Goal: Understand process/instructions: Learn how to perform a task or action

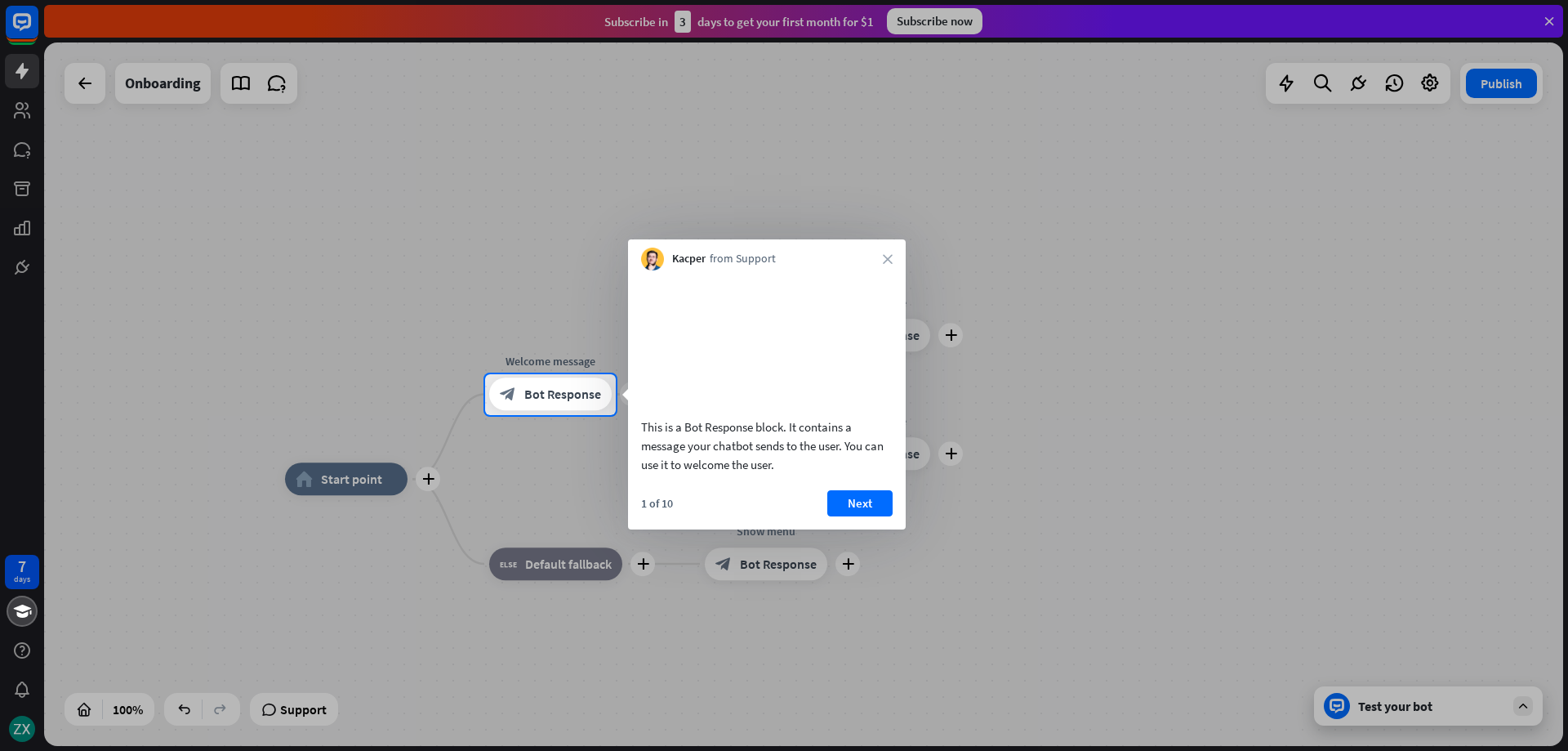
click at [1391, 170] on div at bounding box center [784, 187] width 1568 height 374
click at [1359, 517] on div at bounding box center [784, 582] width 1568 height 336
drag, startPoint x: 890, startPoint y: 508, endPoint x: 885, endPoint y: 517, distance: 10.3
click at [890, 509] on div "This is a Bot Response block. It contains a message your chatbot sends to the u…" at bounding box center [767, 400] width 277 height 259
click at [880, 517] on button "Next" at bounding box center [861, 503] width 66 height 26
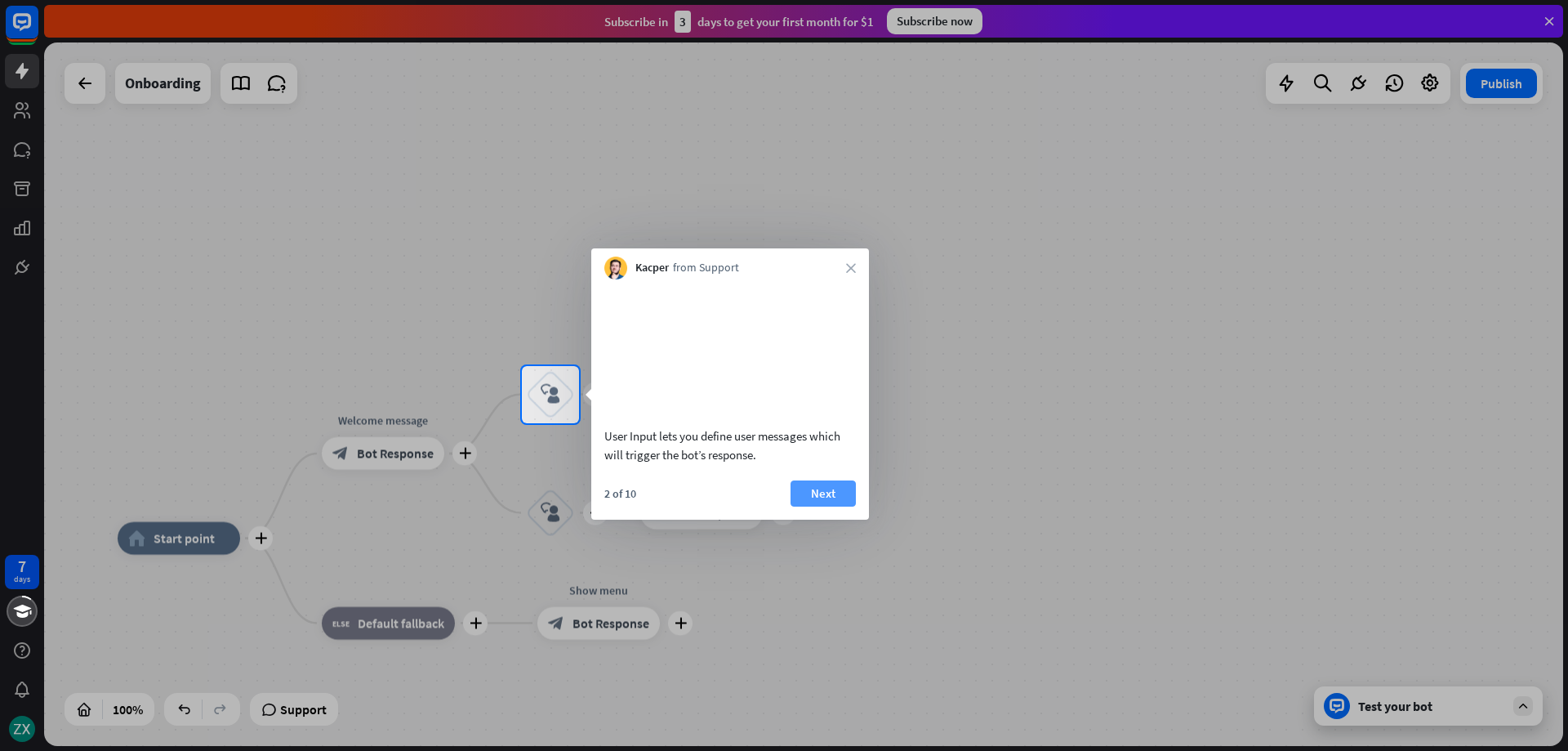
click at [837, 507] on button "Next" at bounding box center [824, 494] width 66 height 26
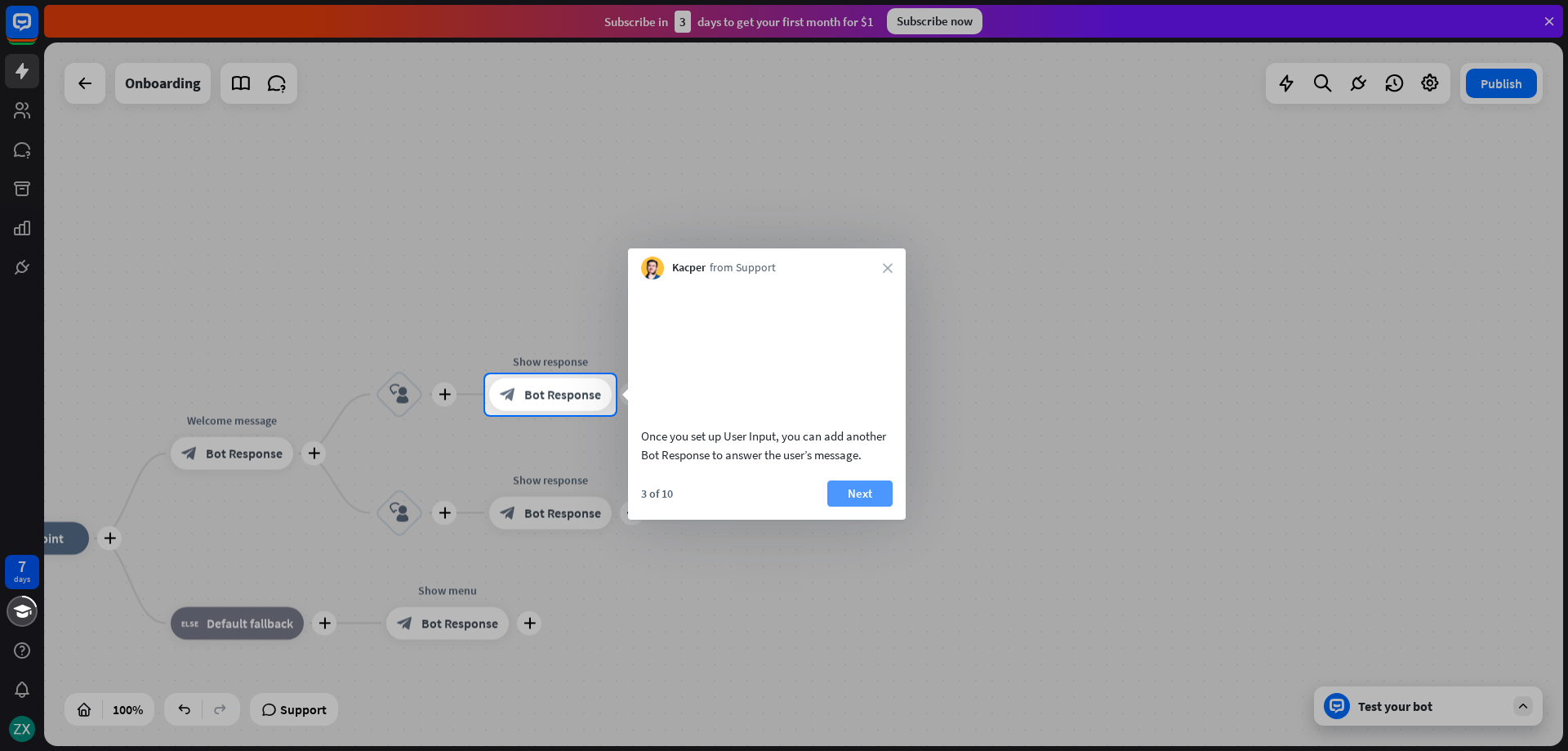
click at [875, 507] on button "Next" at bounding box center [861, 494] width 66 height 26
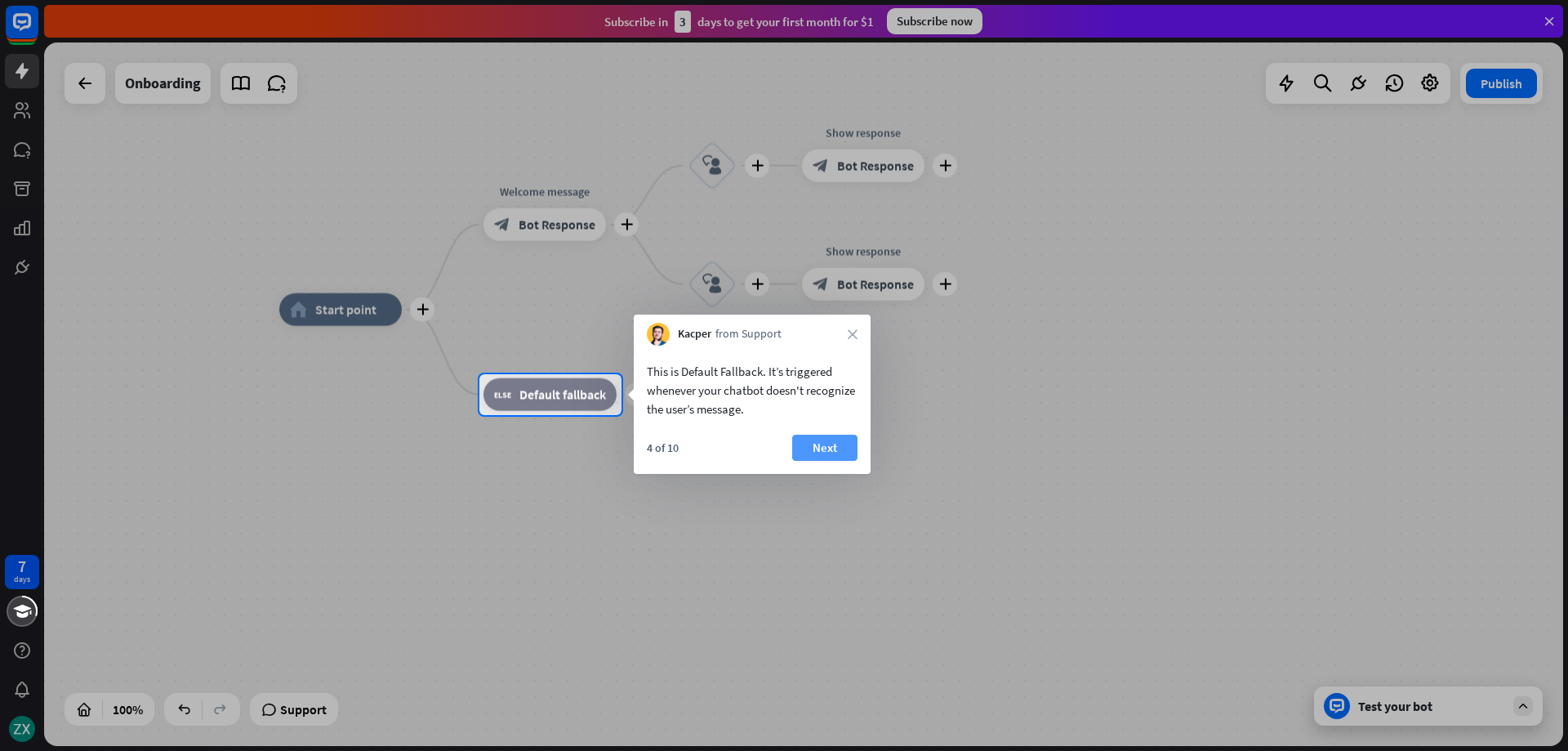
click at [828, 436] on button "Next" at bounding box center [825, 448] width 66 height 26
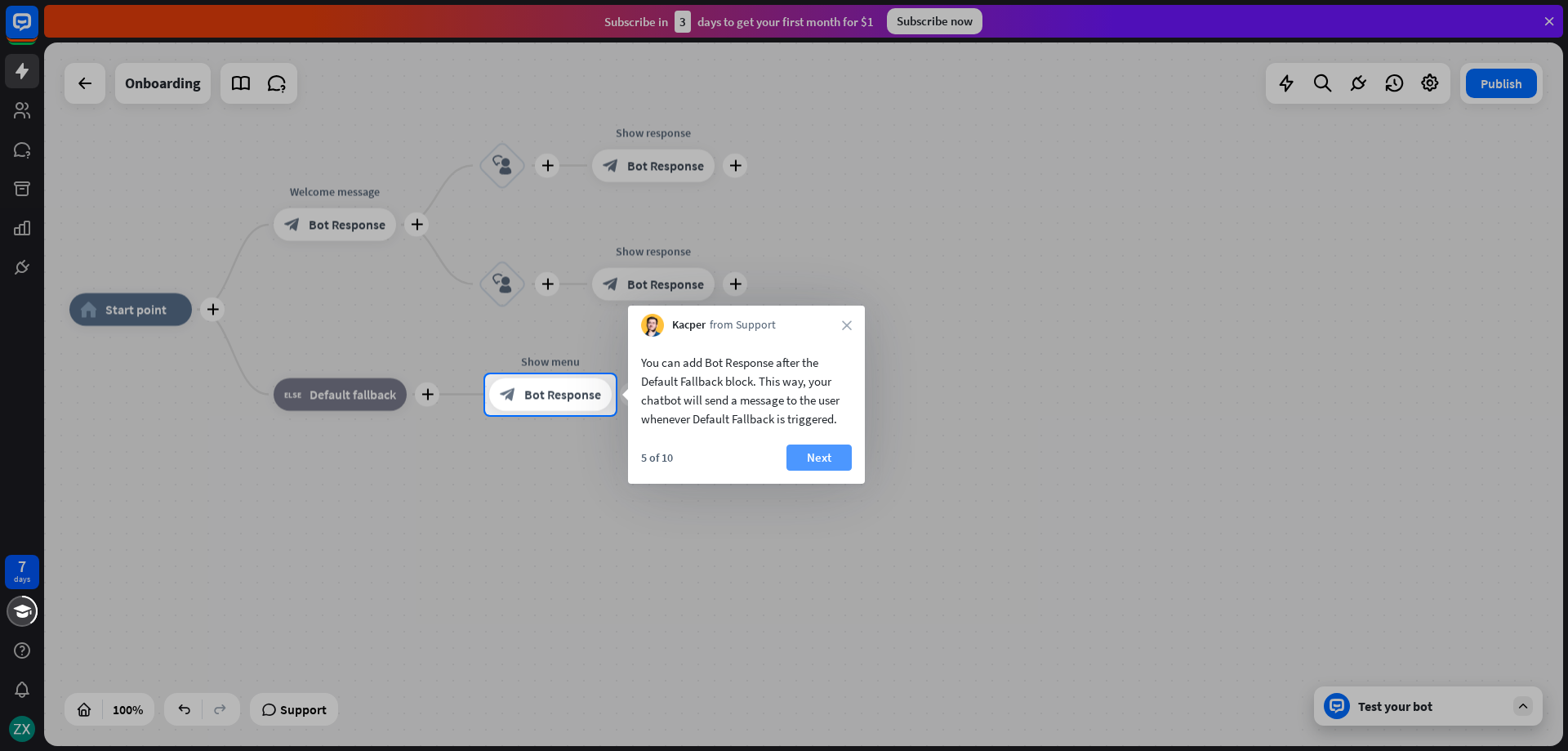
click at [825, 454] on button "Next" at bounding box center [820, 458] width 66 height 26
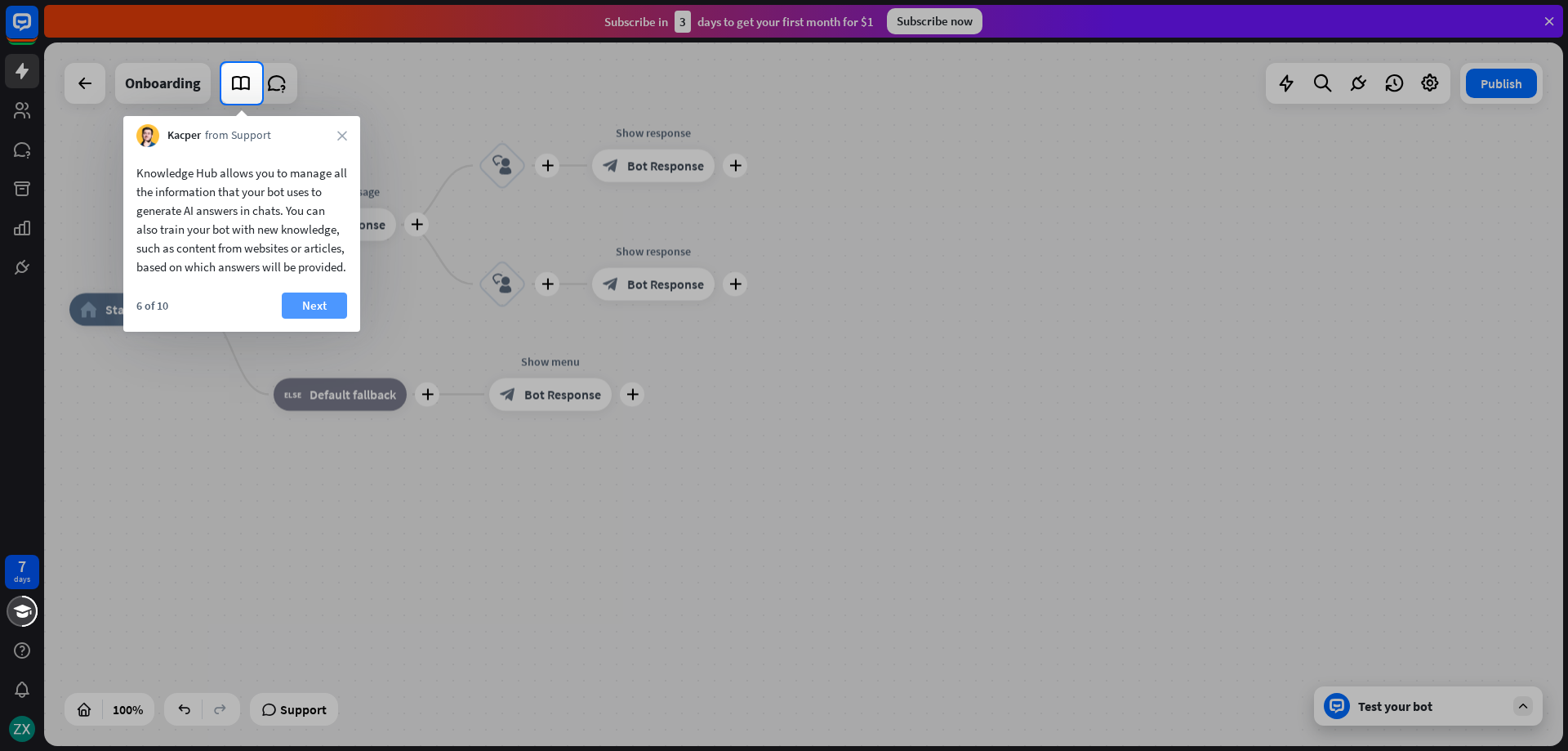
click at [316, 318] on button "Next" at bounding box center [315, 305] width 66 height 26
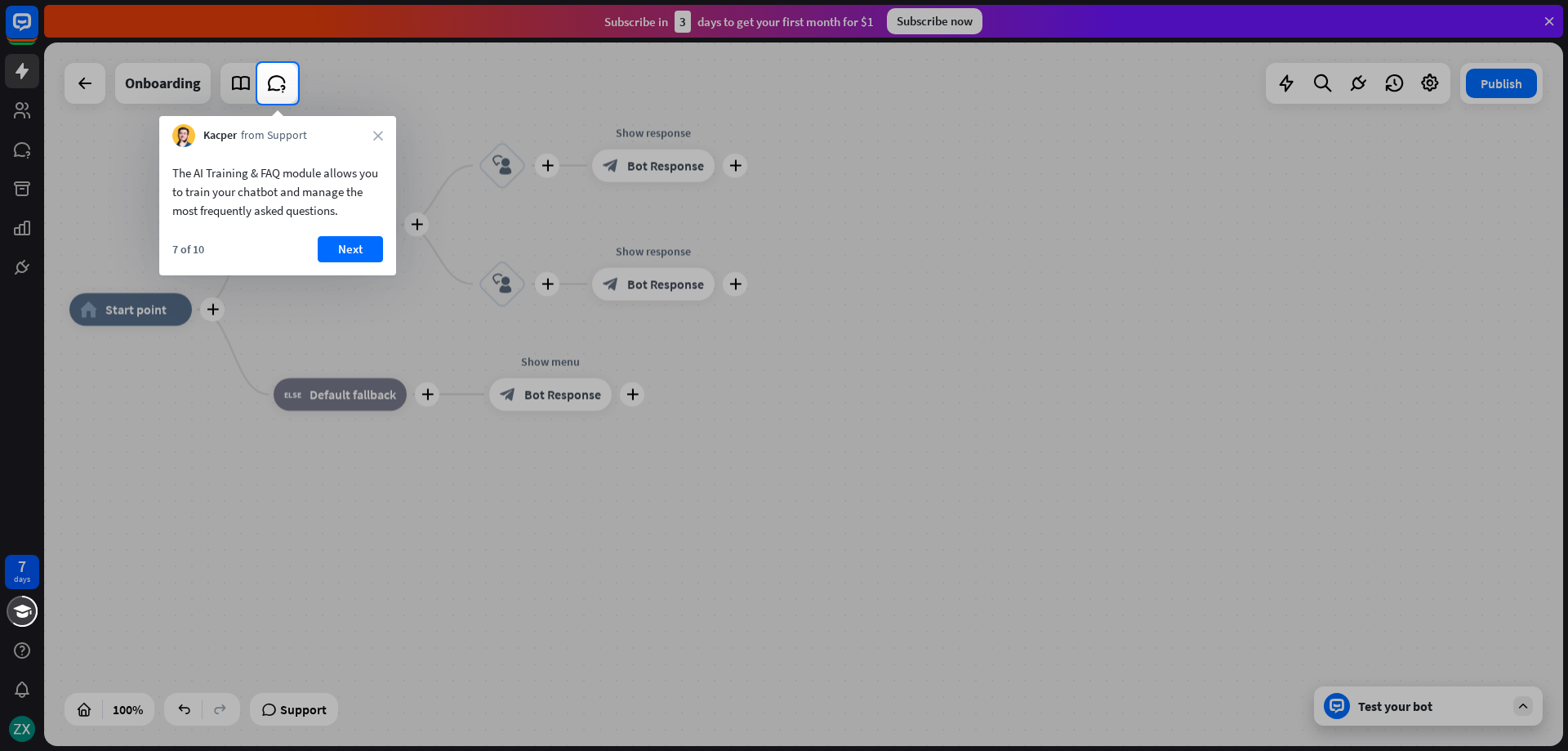
click at [354, 247] on button "Next" at bounding box center [351, 249] width 66 height 26
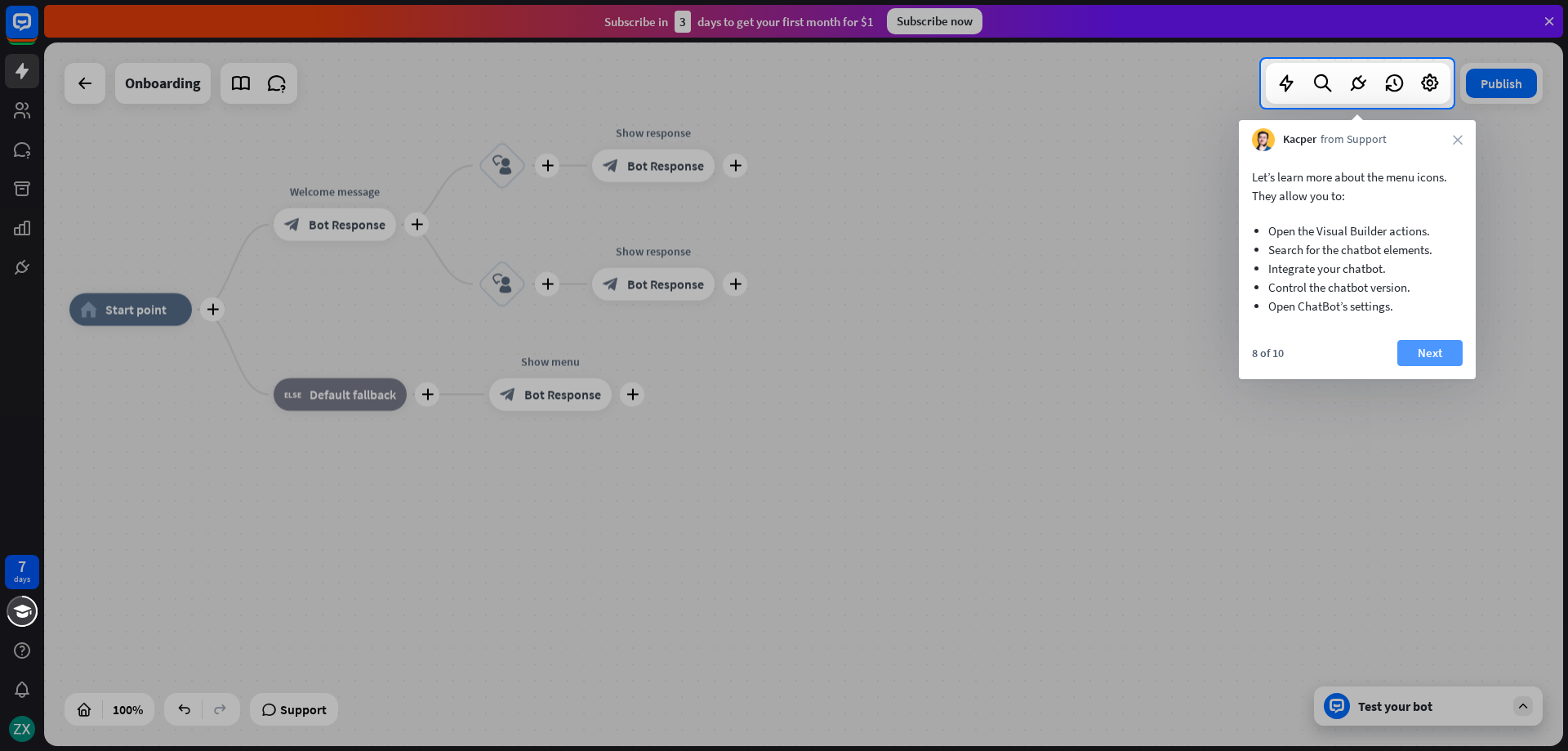
click at [1424, 352] on button "Next" at bounding box center [1430, 353] width 66 height 26
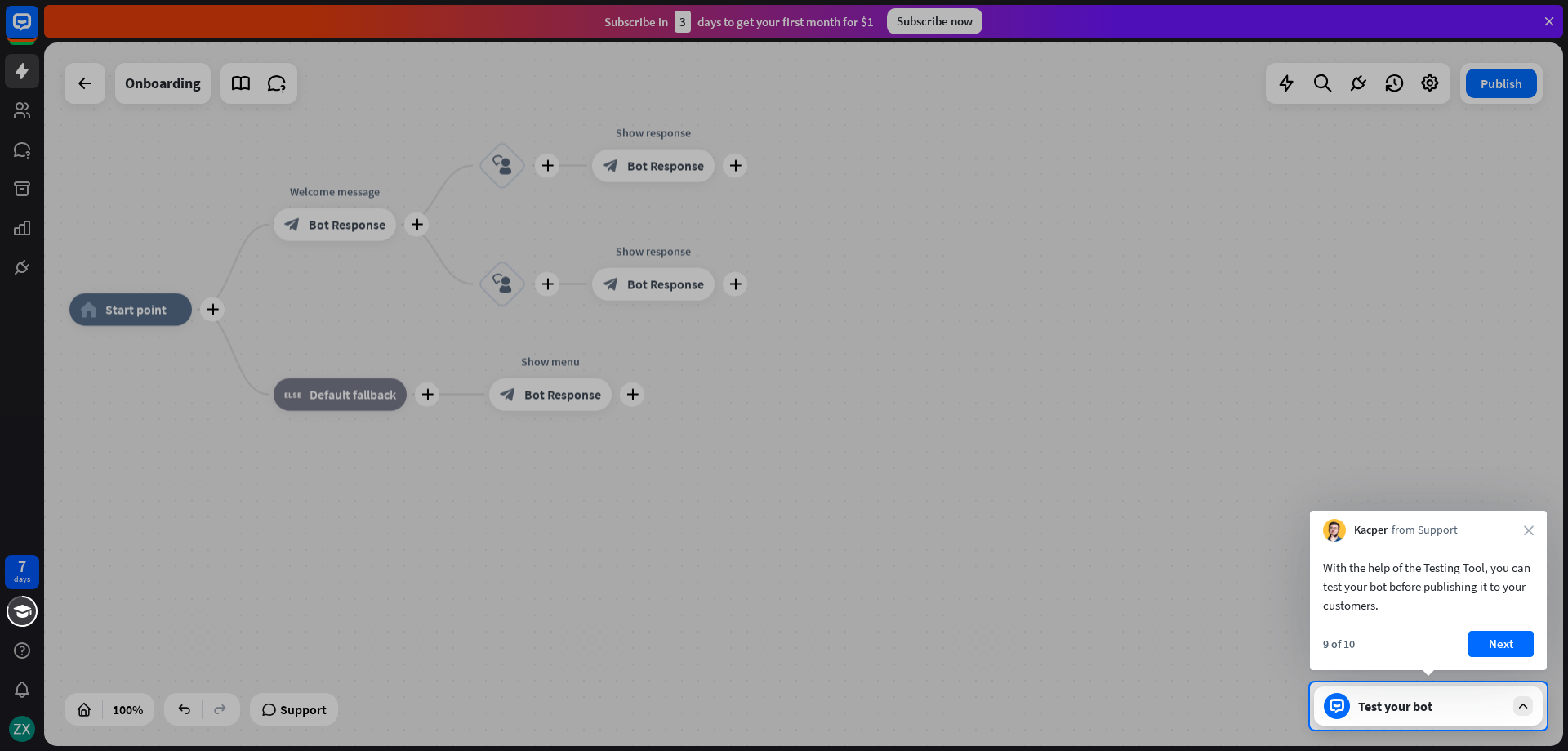
click at [1424, 352] on div at bounding box center [784, 341] width 1568 height 682
click at [1502, 632] on button "Next" at bounding box center [1502, 643] width 66 height 26
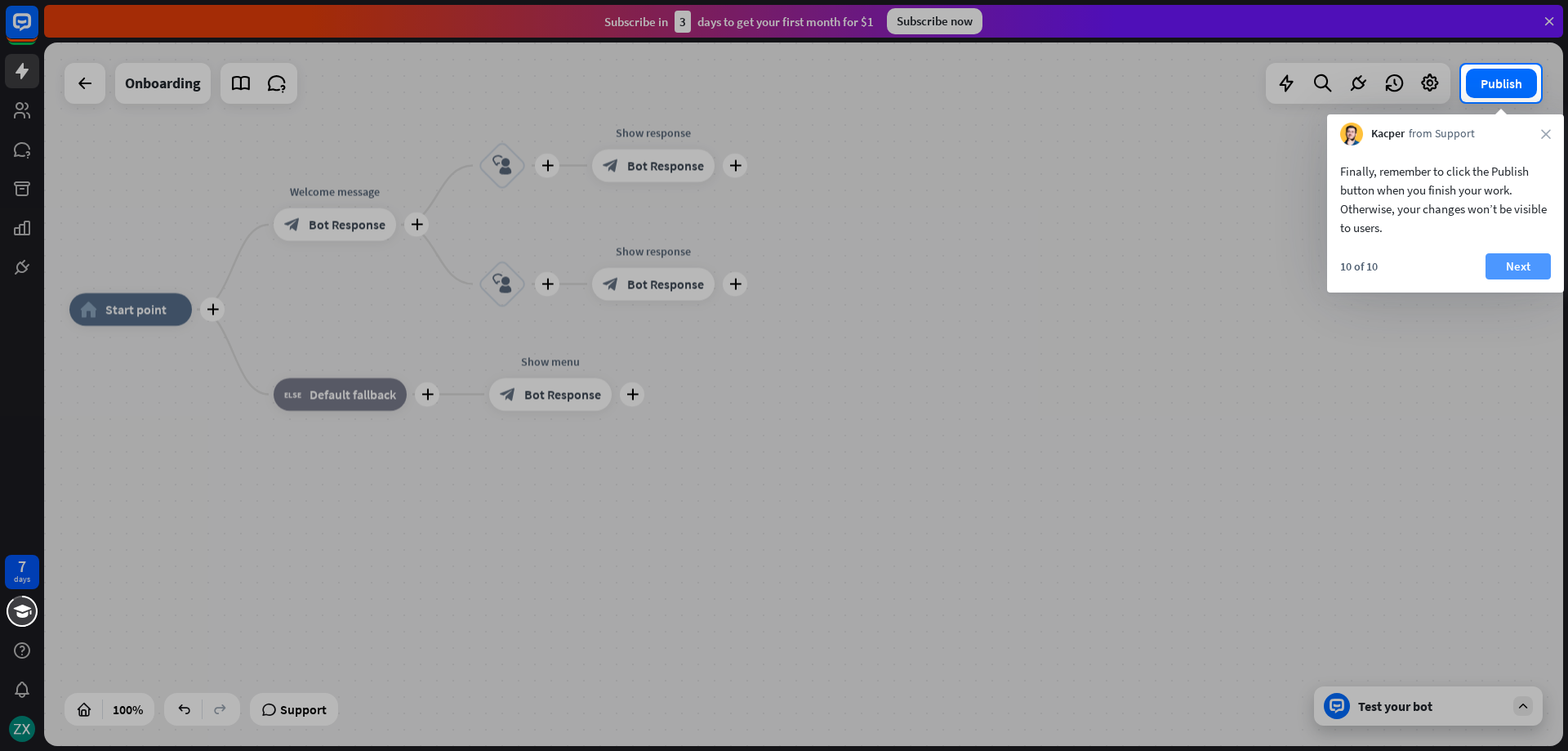
click at [1515, 269] on button "Next" at bounding box center [1519, 266] width 66 height 26
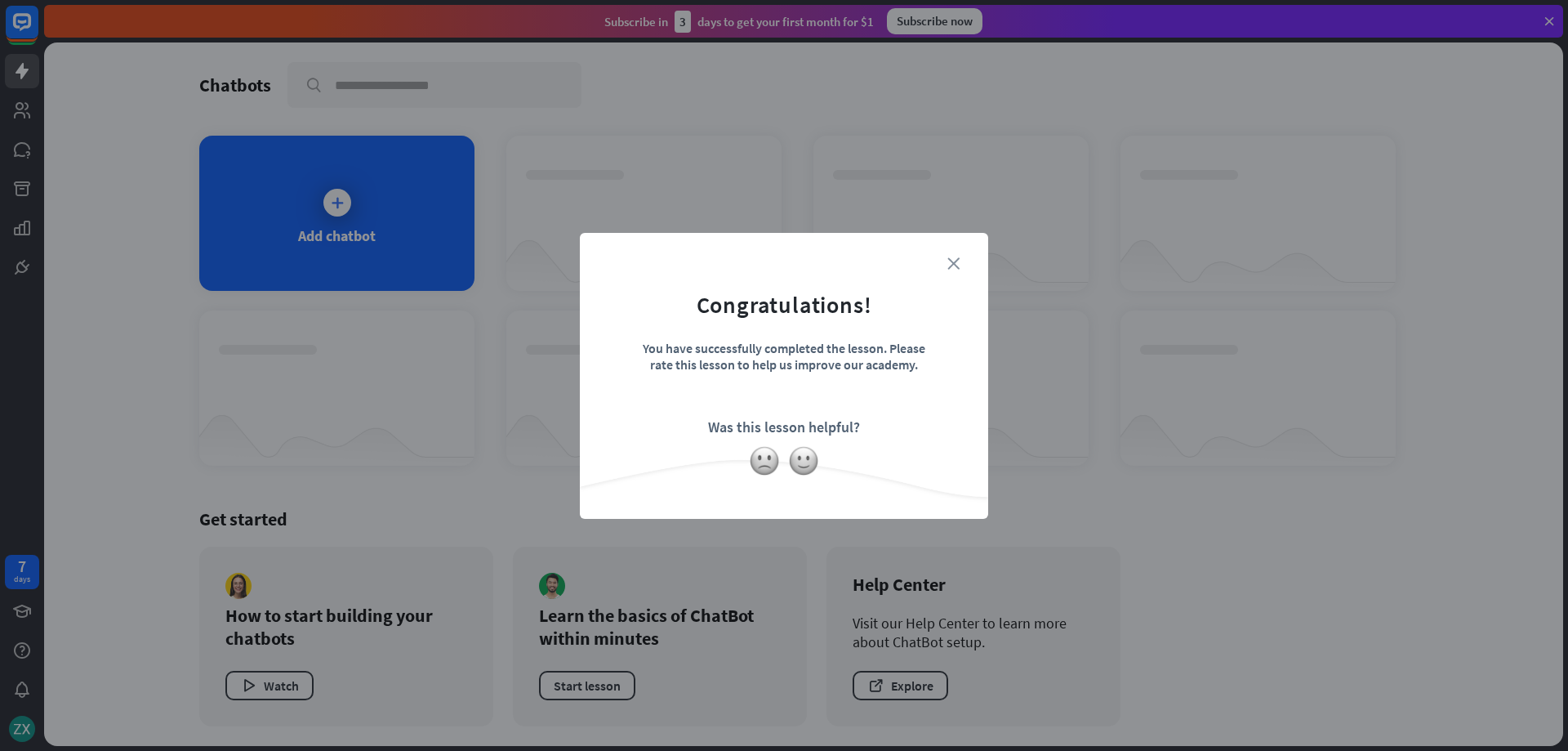
click at [954, 264] on icon "close" at bounding box center [954, 263] width 12 height 12
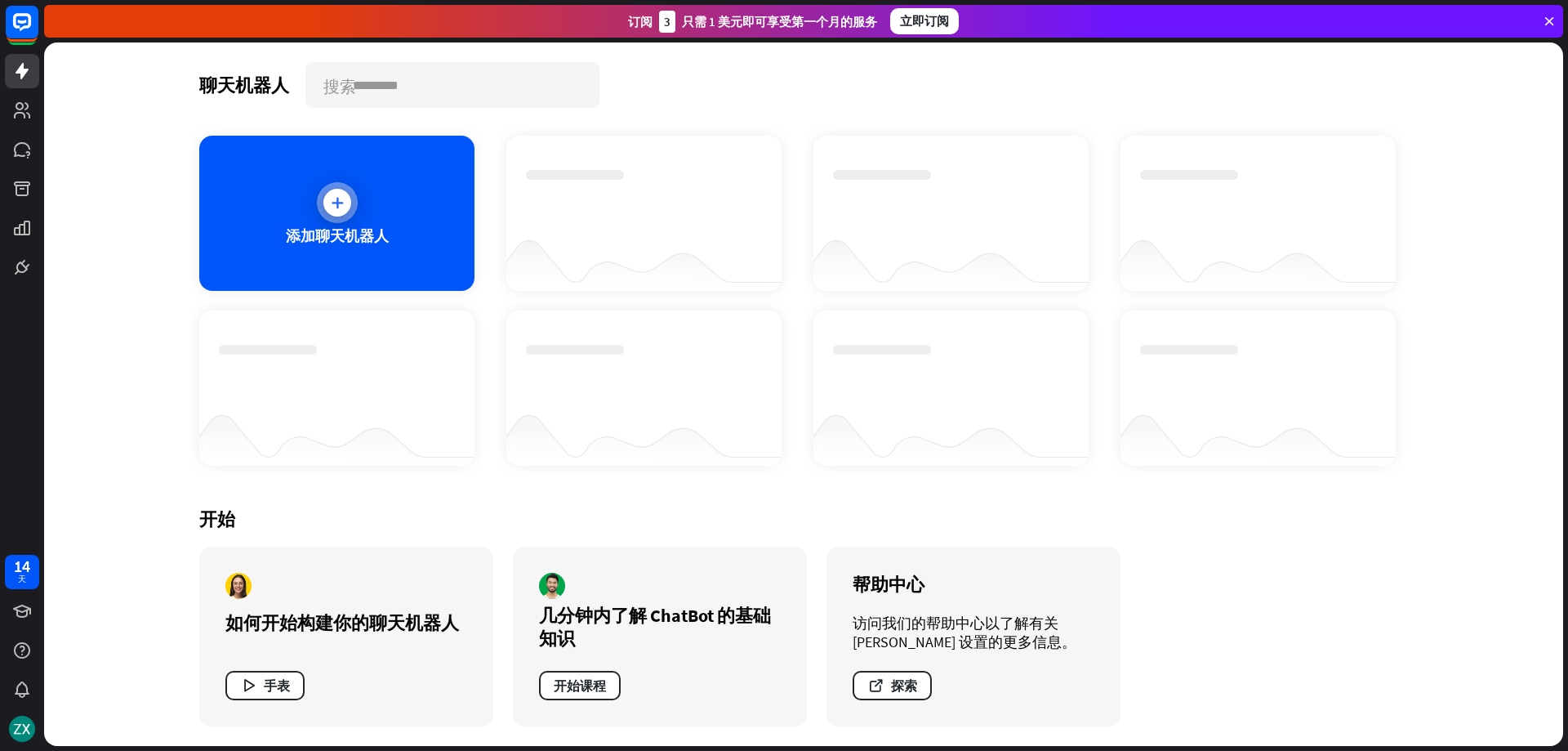
click at [346, 214] on div at bounding box center [337, 202] width 41 height 41
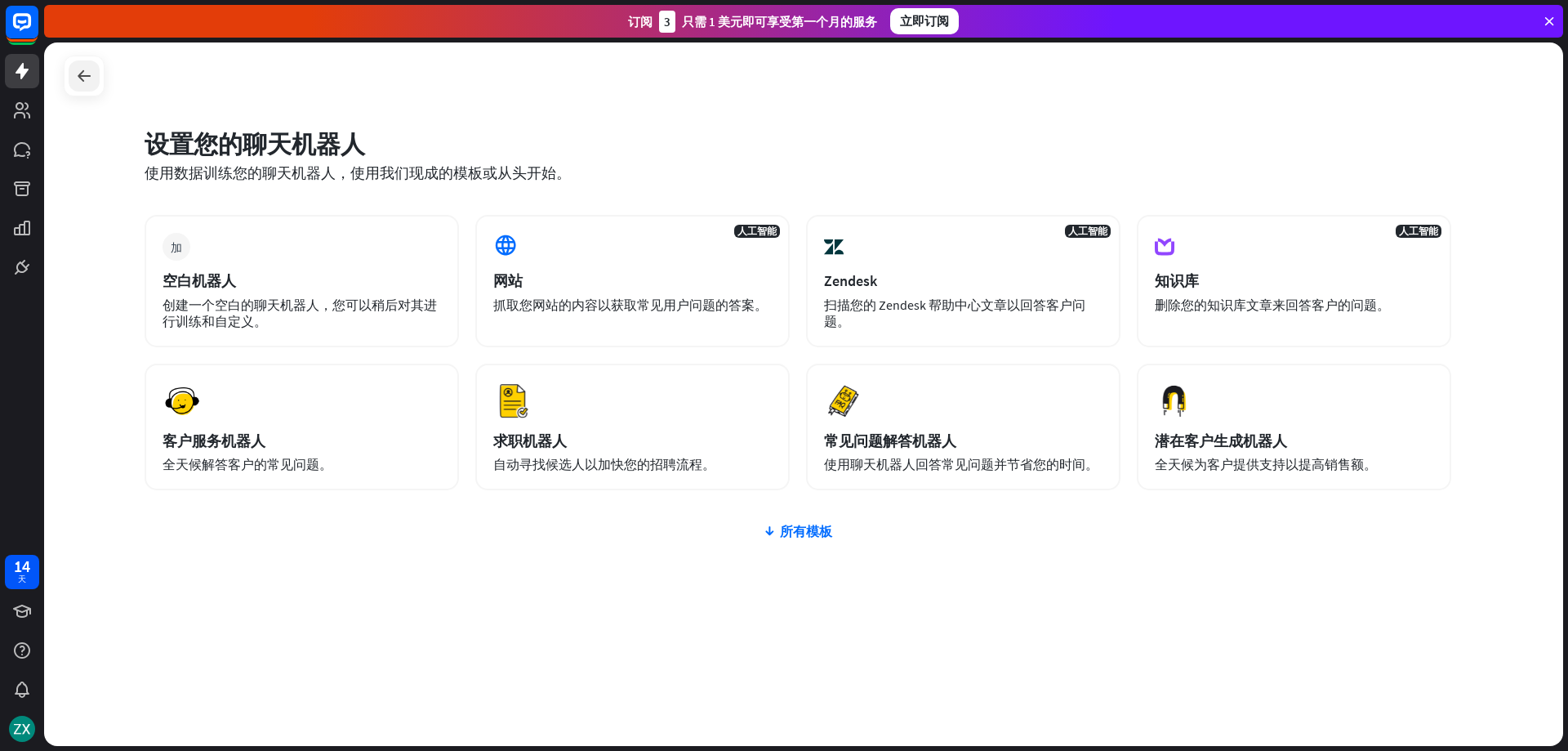
click at [86, 75] on icon at bounding box center [85, 76] width 20 height 20
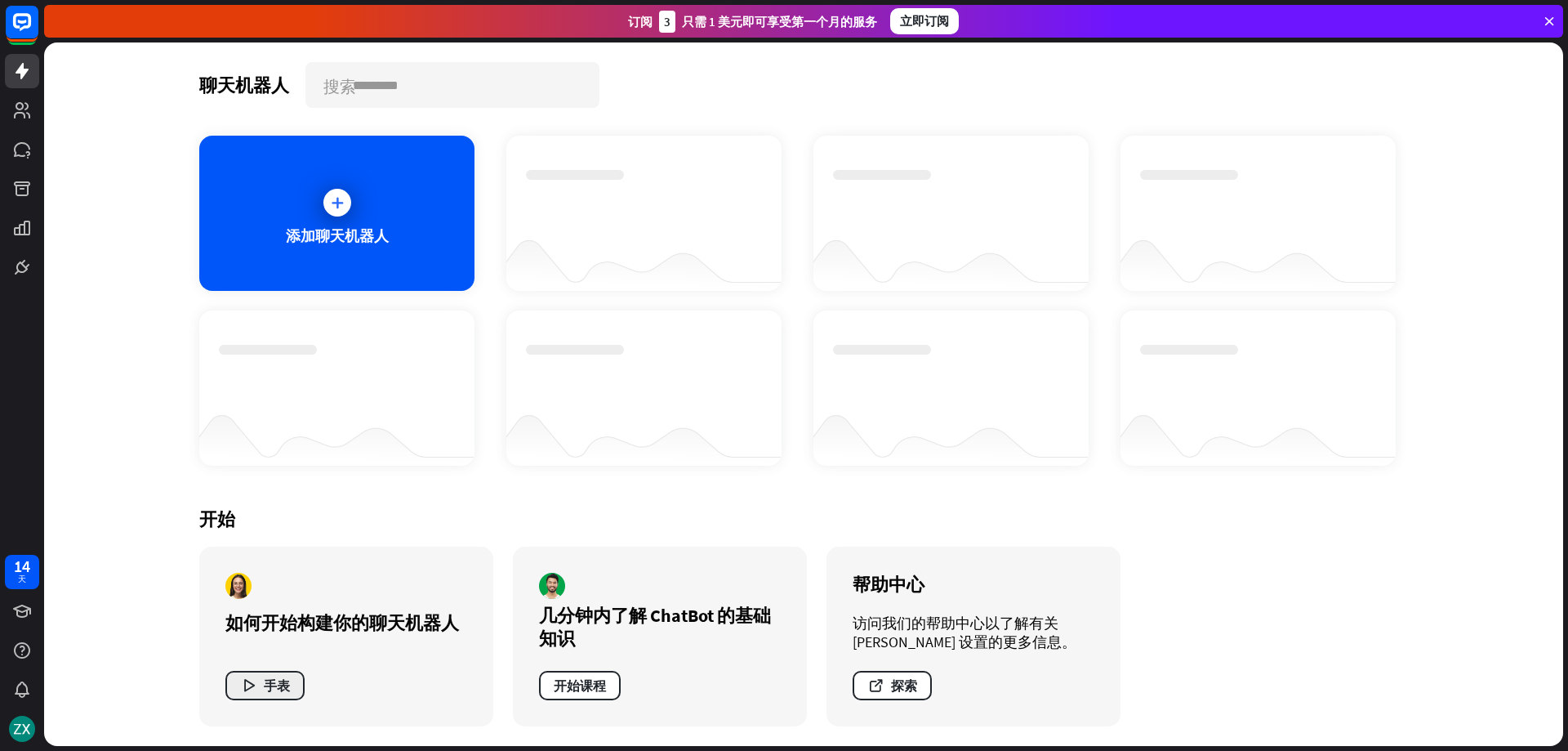
click at [274, 680] on font "手表" at bounding box center [277, 685] width 26 height 16
